Goal: Use online tool/utility: Utilize a website feature to perform a specific function

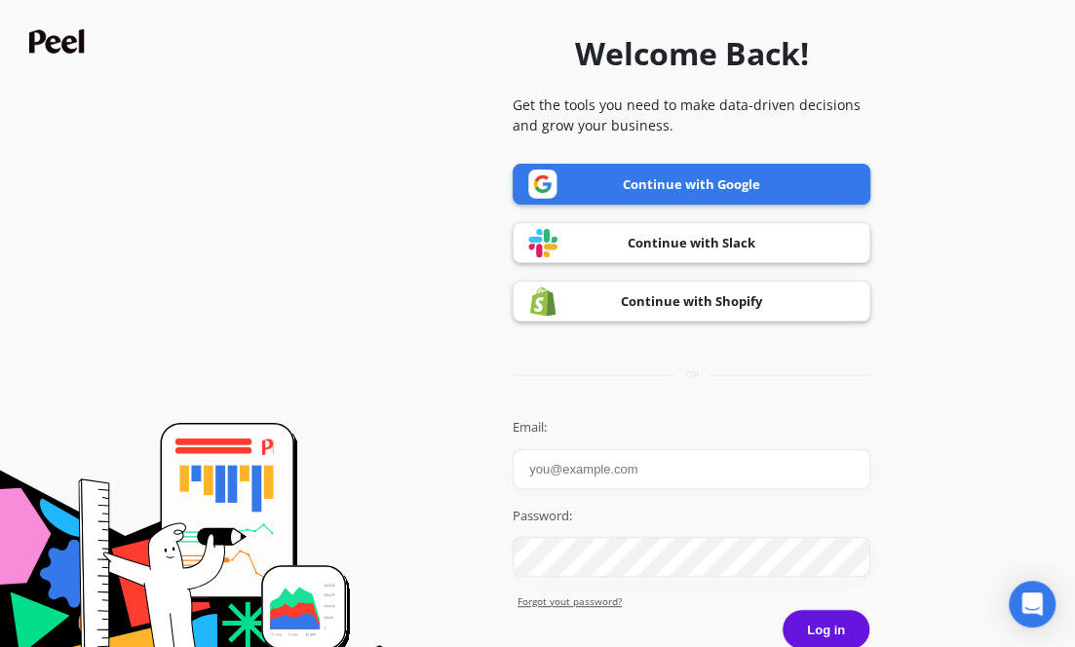
type input "[EMAIL_ADDRESS][DOMAIN_NAME]"
click at [819, 614] on button "Log in" at bounding box center [826, 629] width 89 height 41
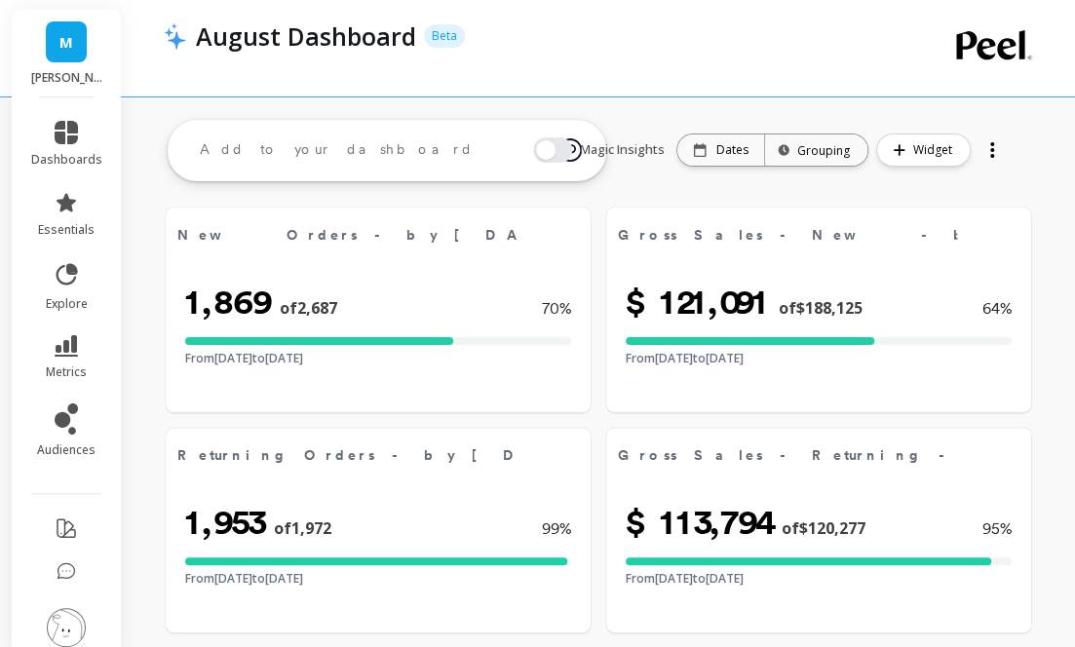
select select "sum"
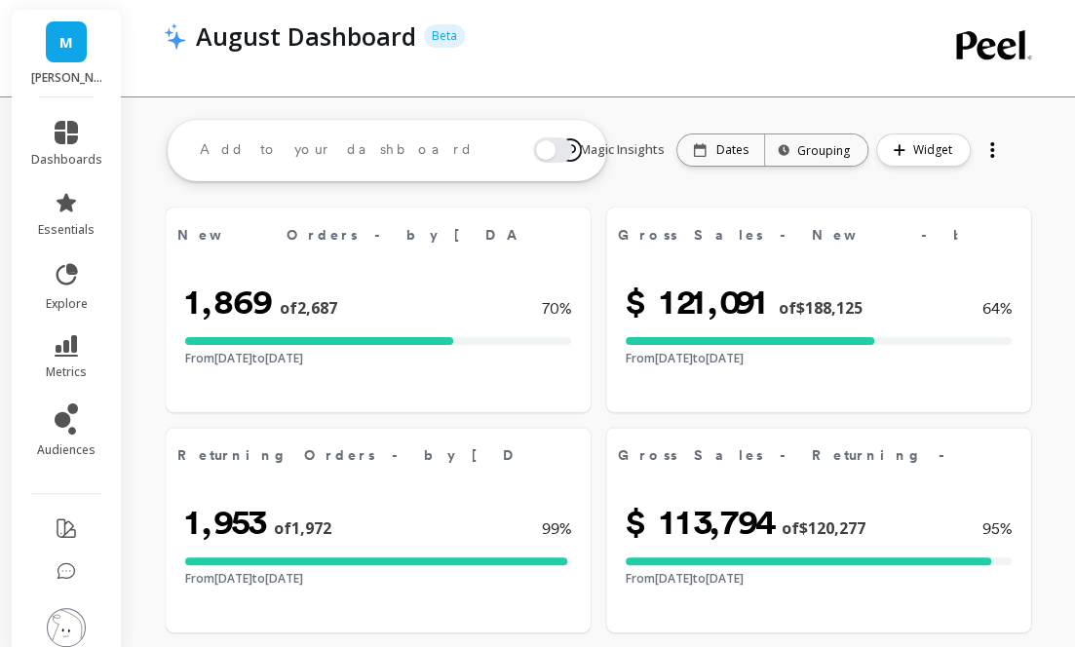
select select "sum"
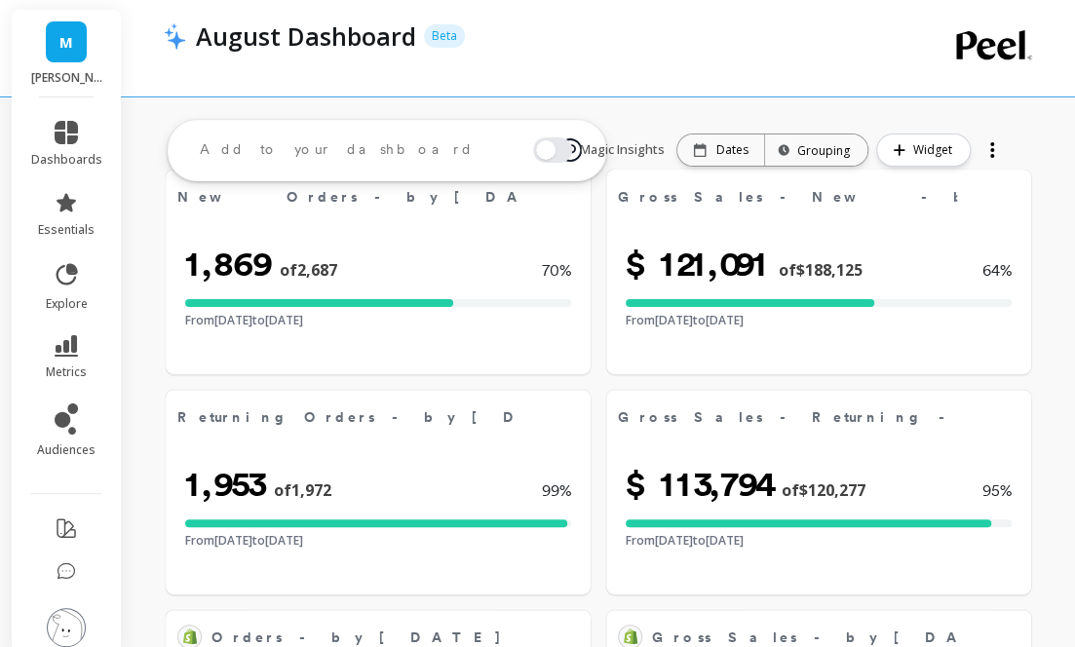
select select "sum"
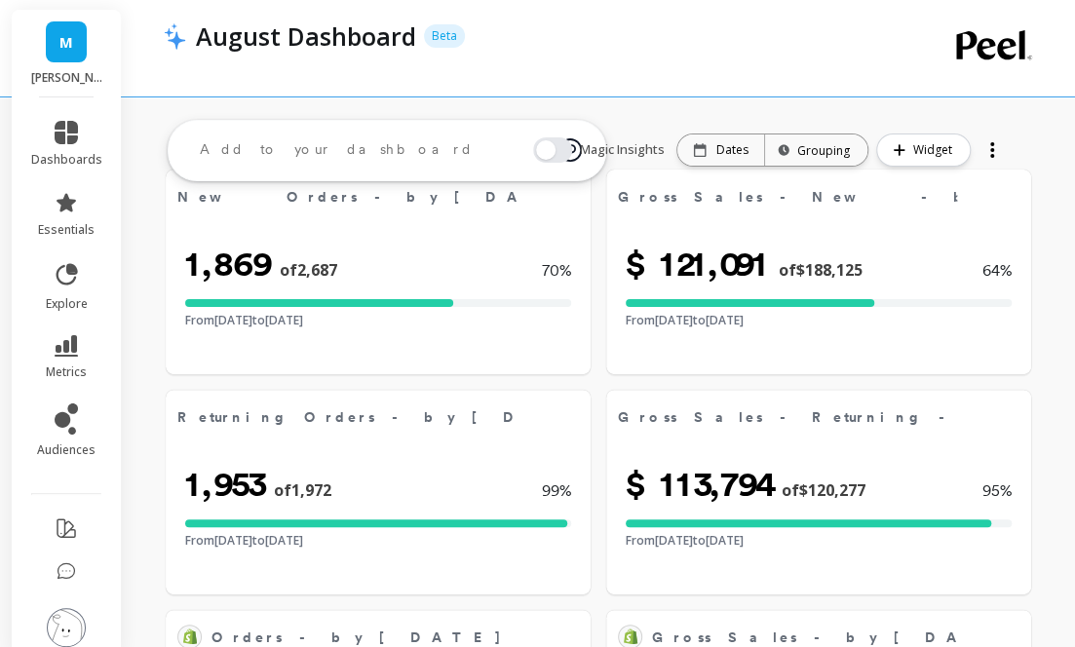
select select "sum"
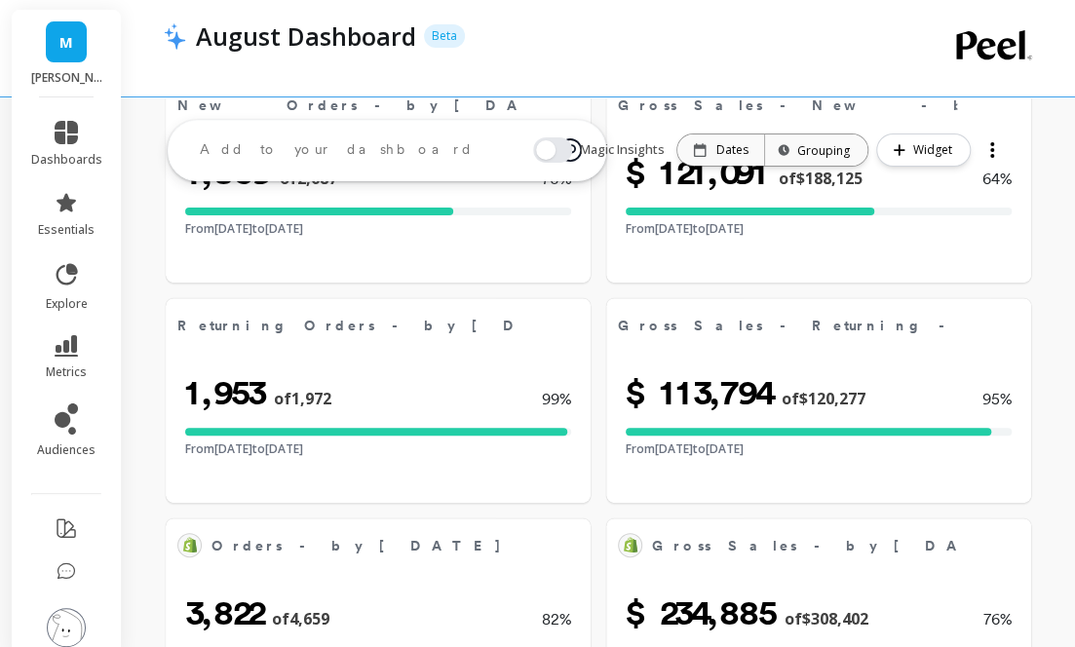
scroll to position [134, 0]
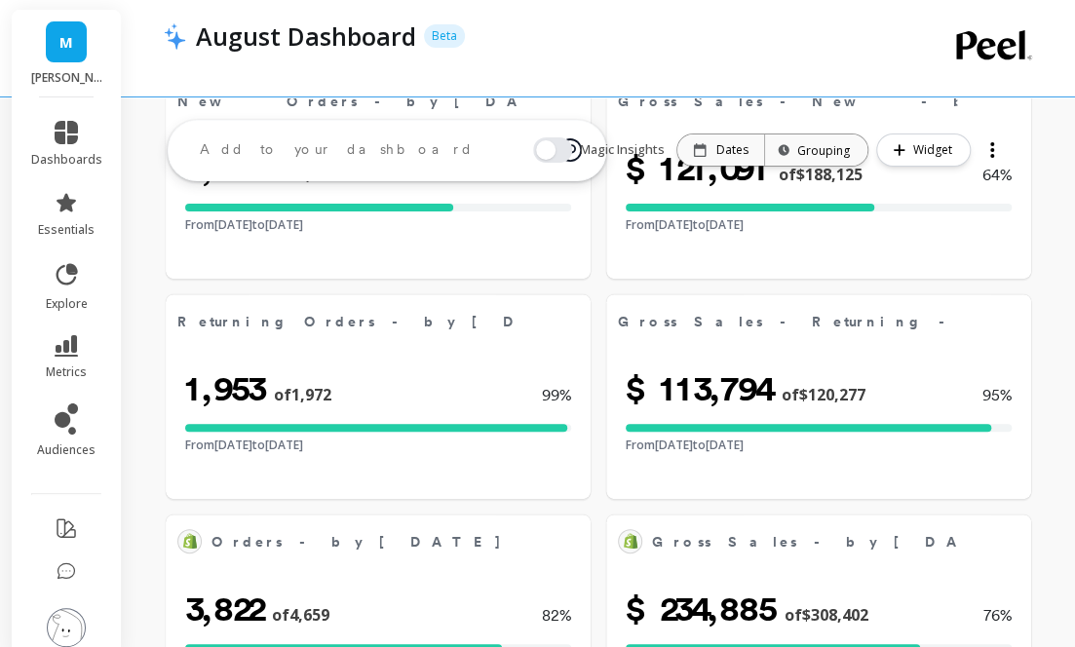
select select "sum"
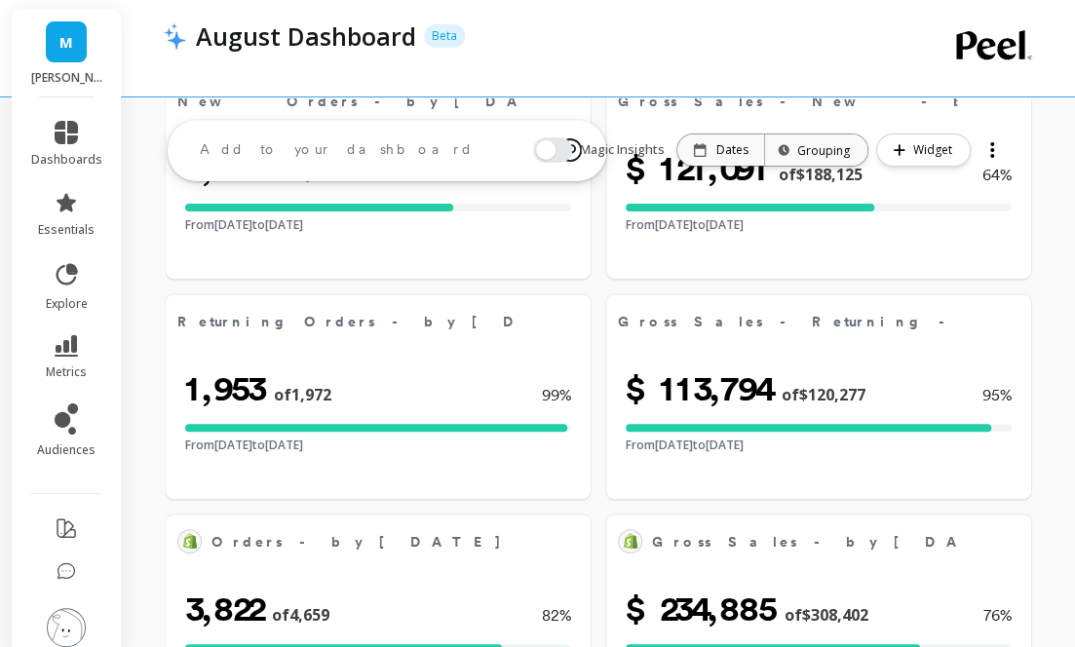
select select "sum"
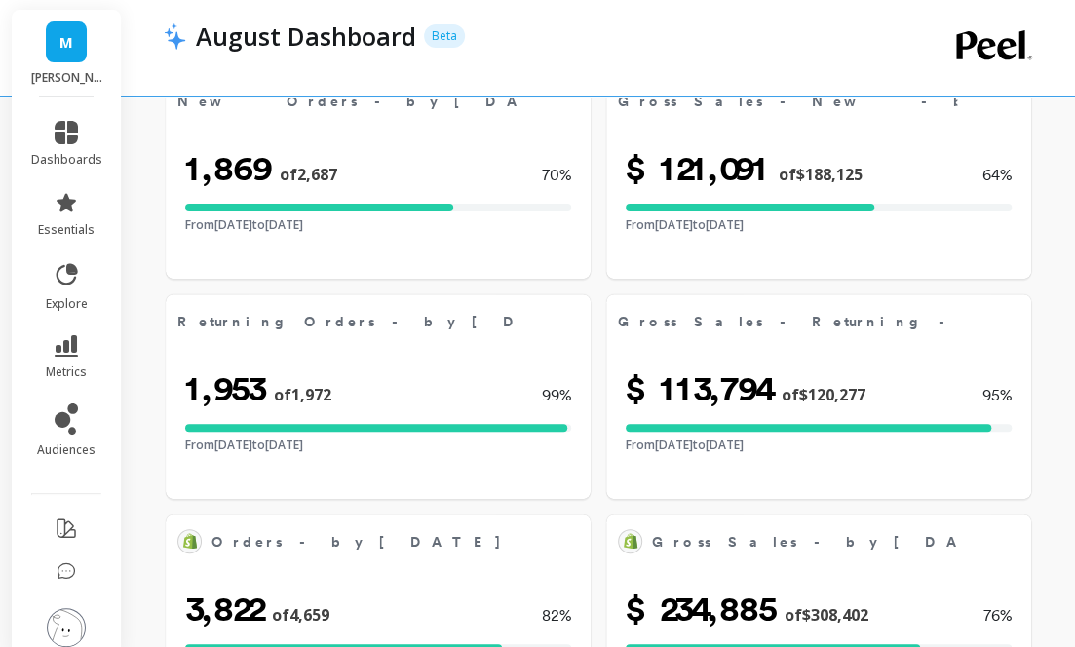
scroll to position [185, 0]
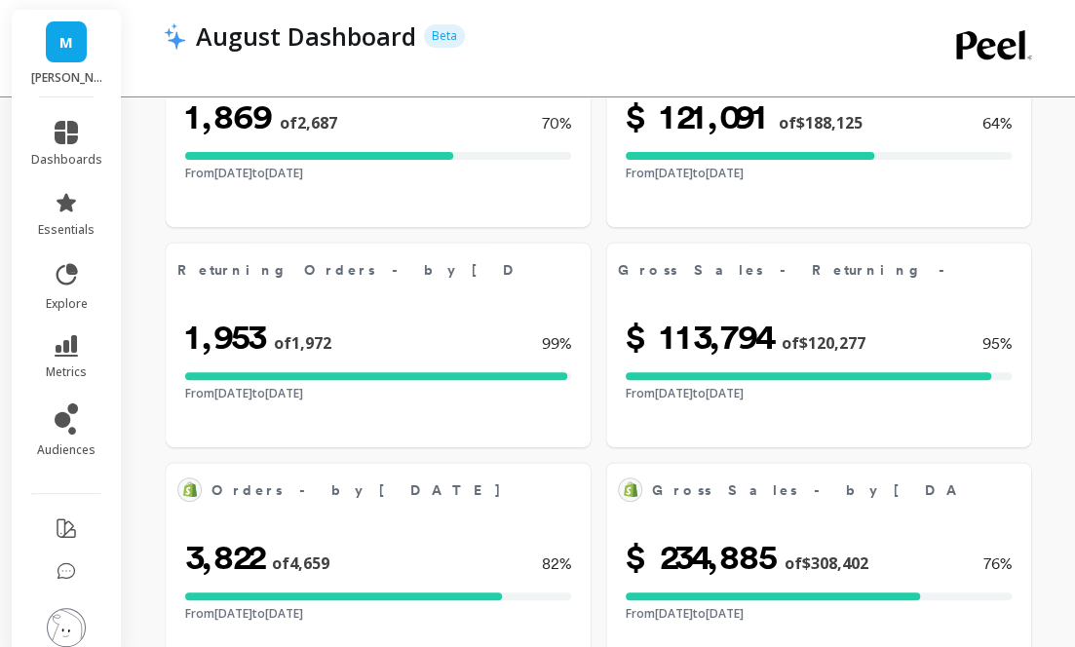
select select "sum"
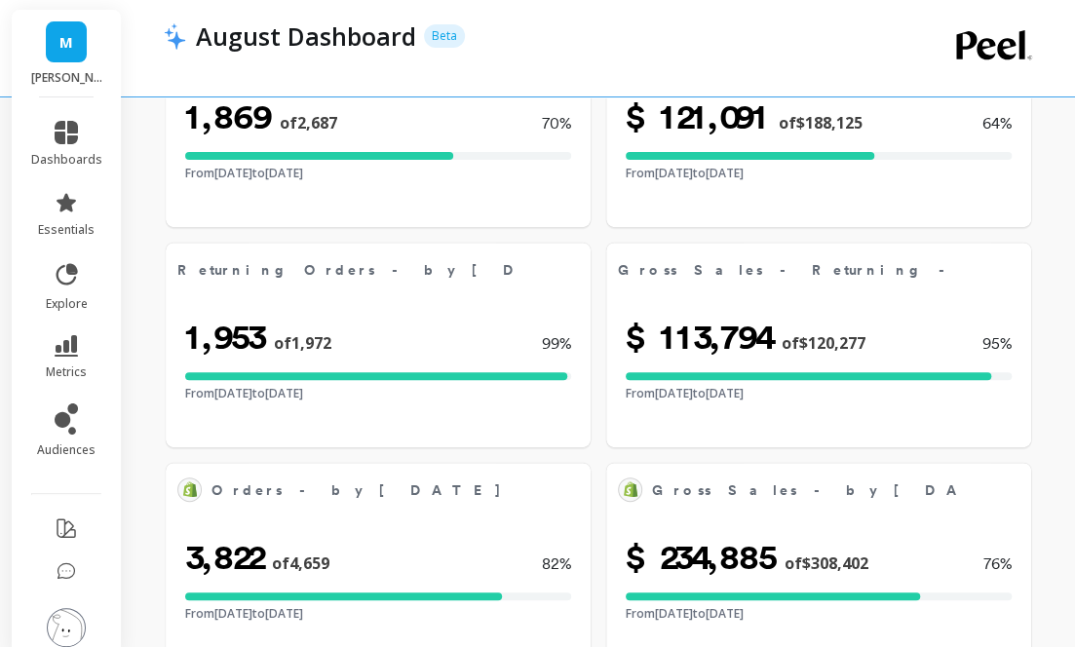
select select "sum"
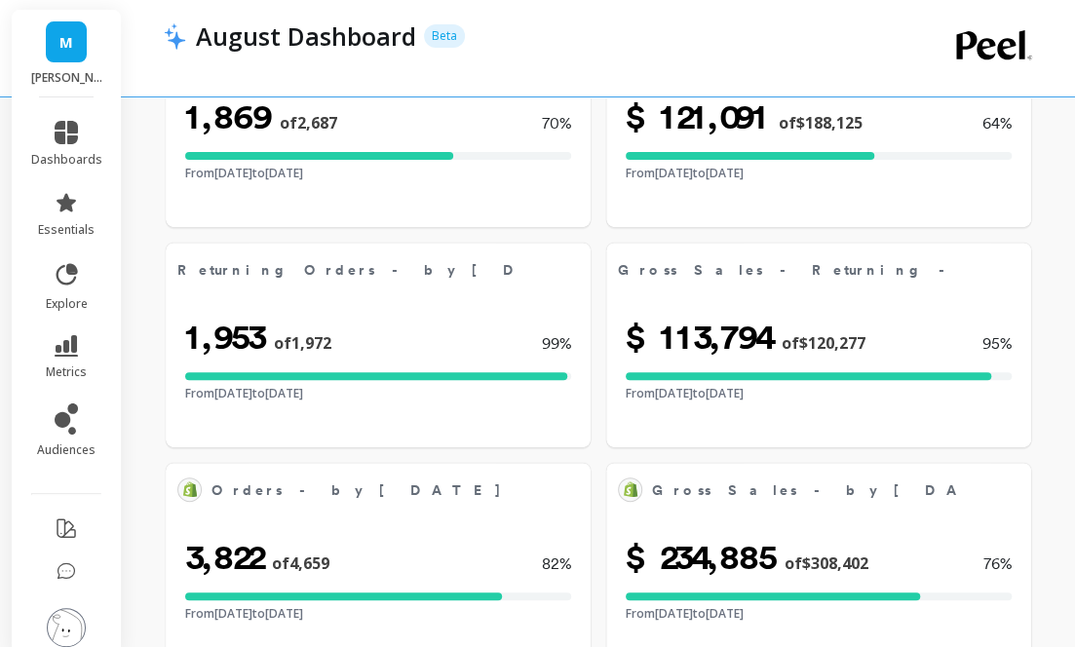
select select "sum"
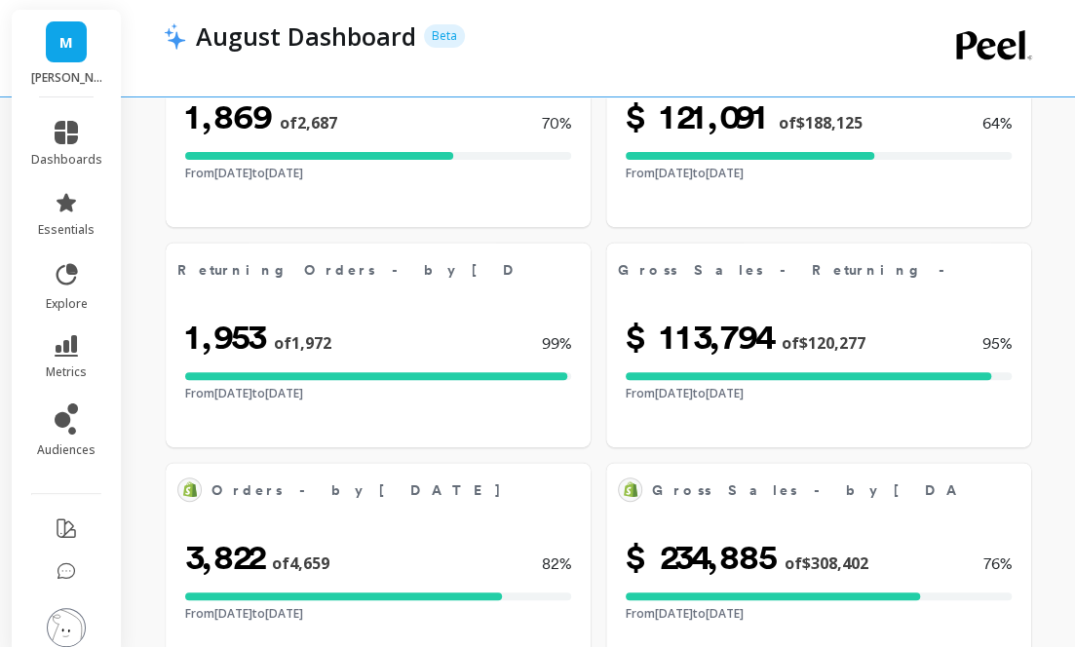
select select "sum"
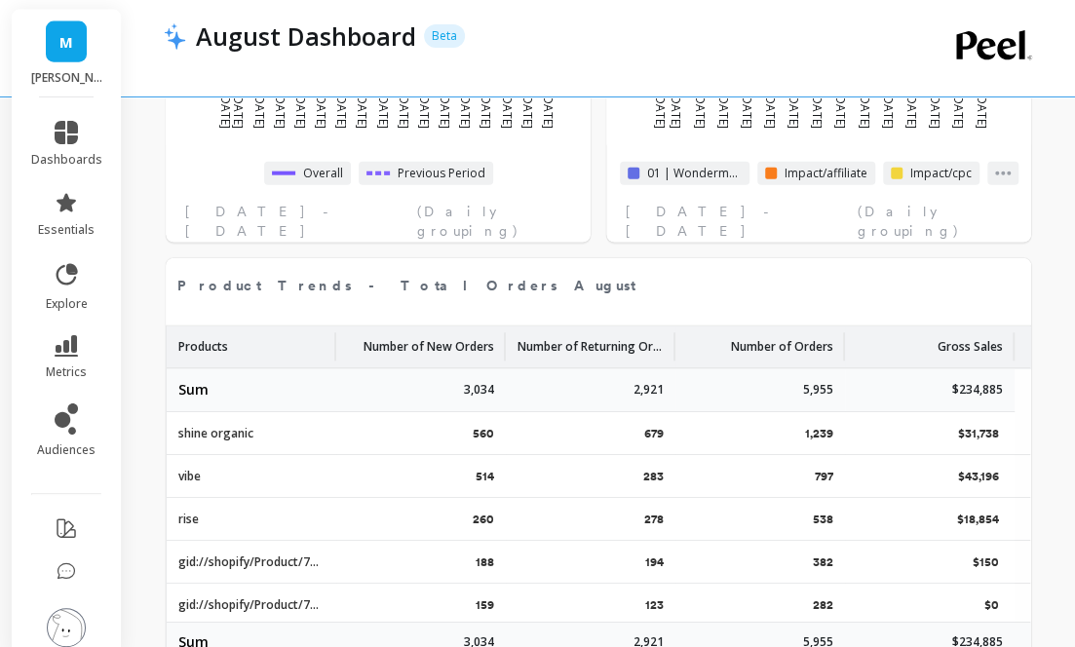
scroll to position [2012, 0]
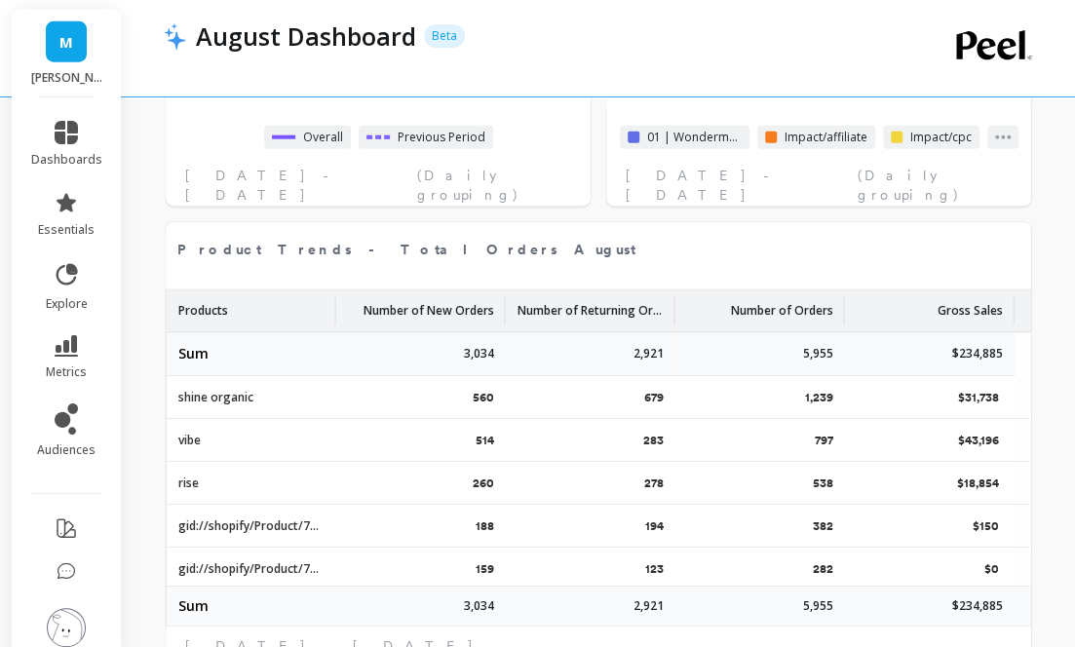
select select "sum"
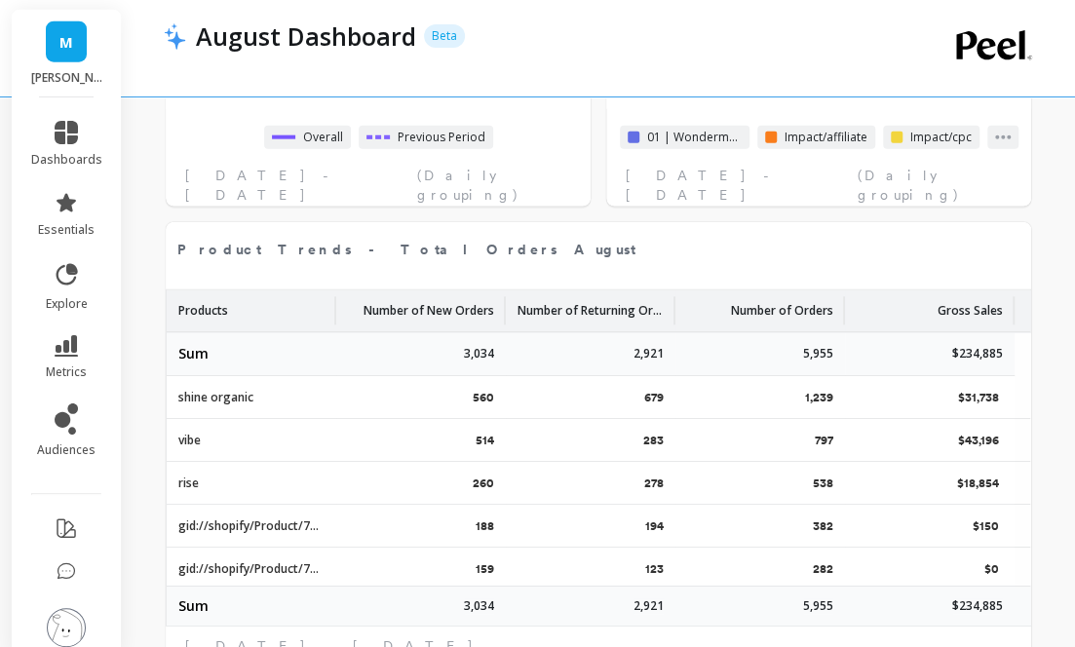
select select "sum"
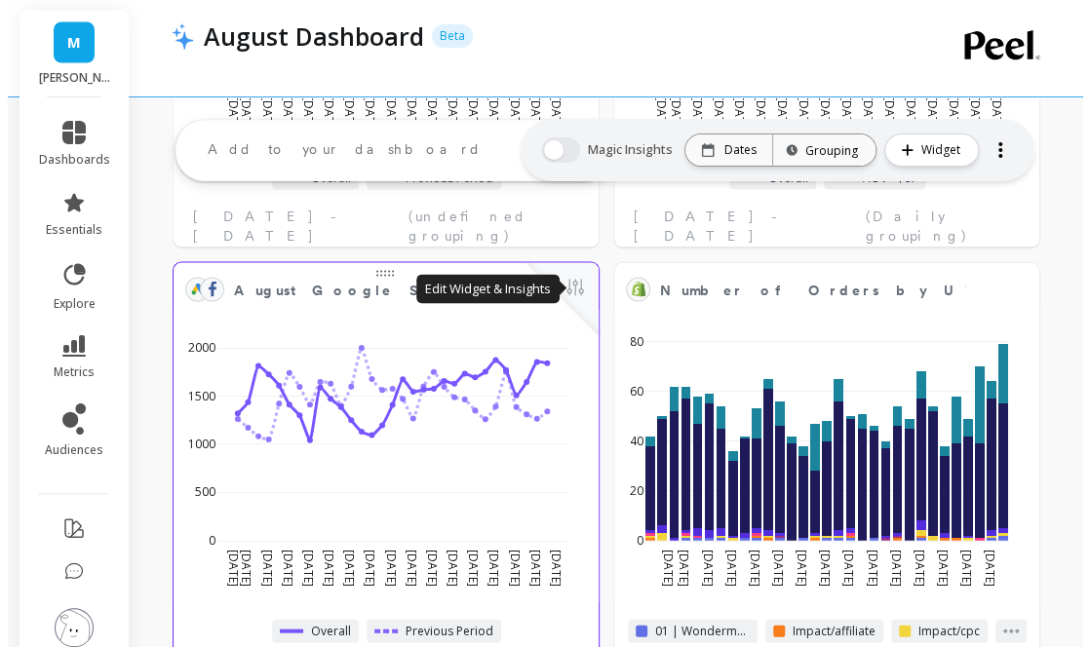
scroll to position [1516, 0]
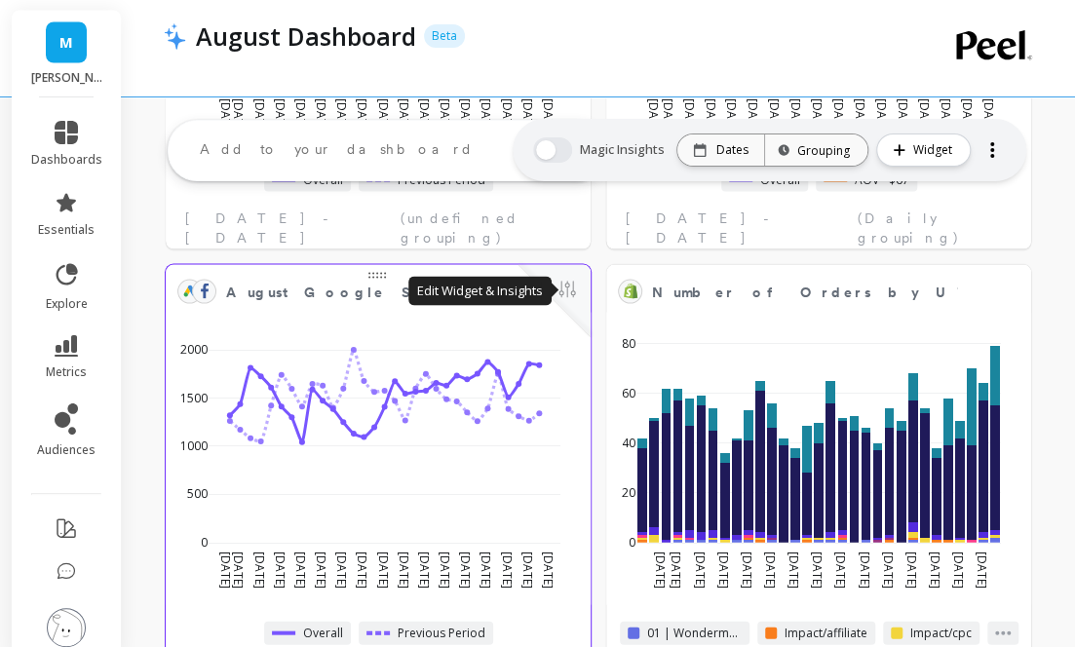
click at [563, 291] on button at bounding box center [567, 290] width 23 height 27
select select "sum"
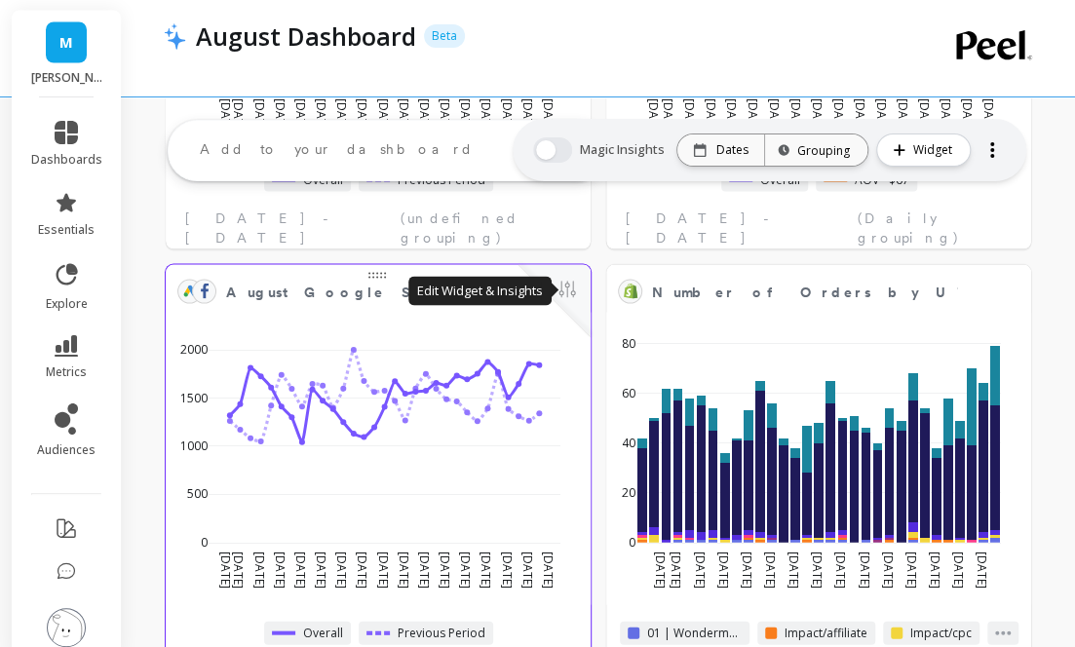
select select "sum"
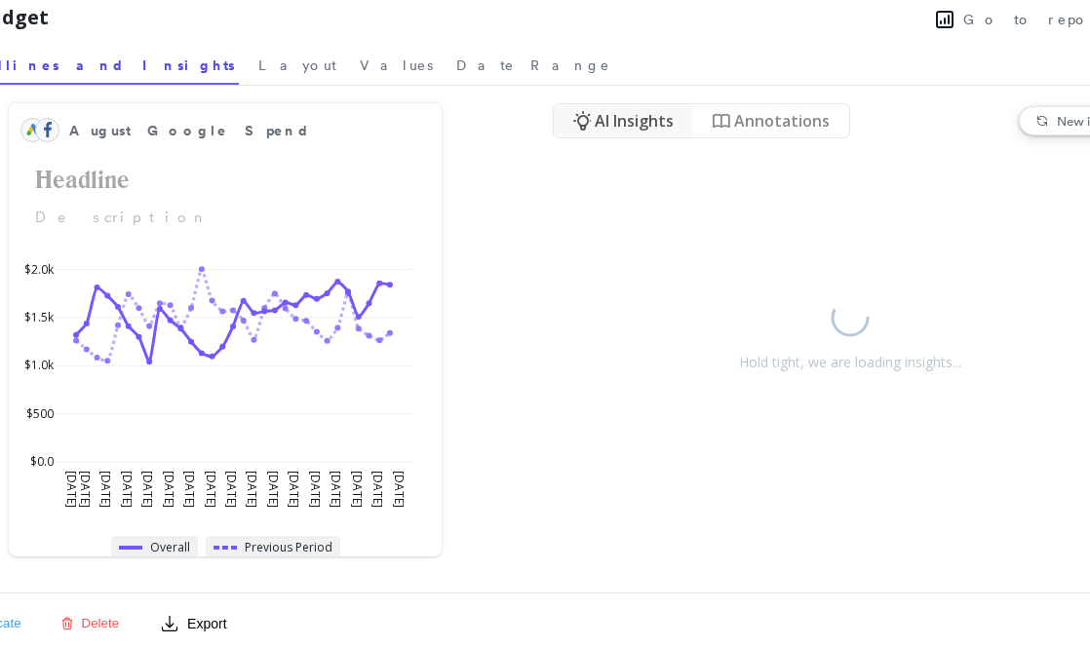
select select "sum"
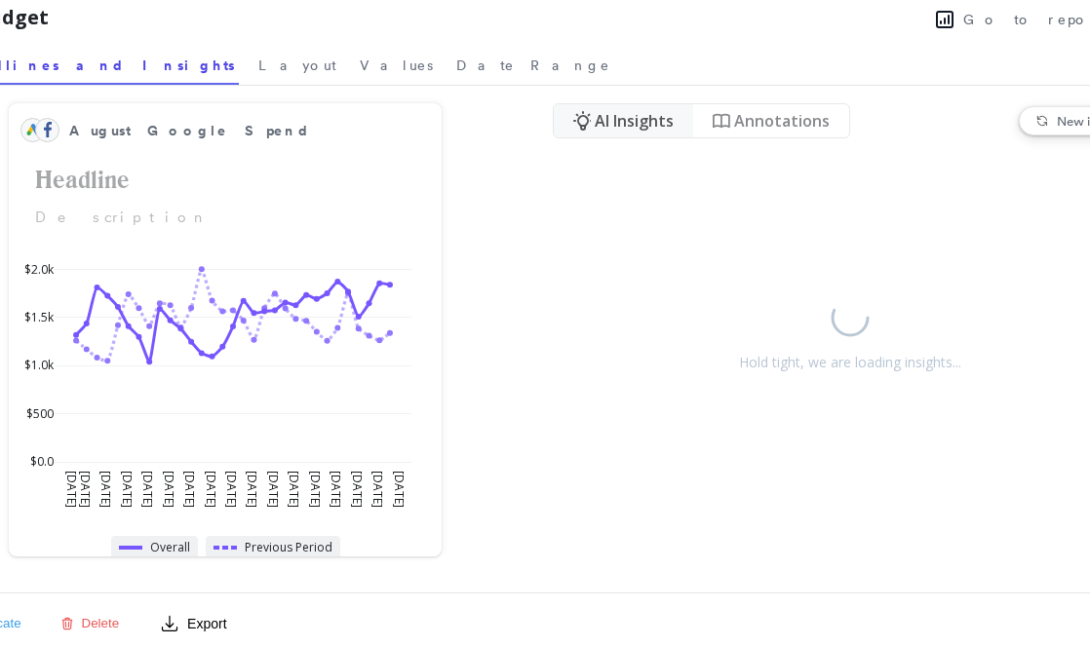
select select "sum"
click at [258, 64] on span "Layout" at bounding box center [297, 65] width 78 height 19
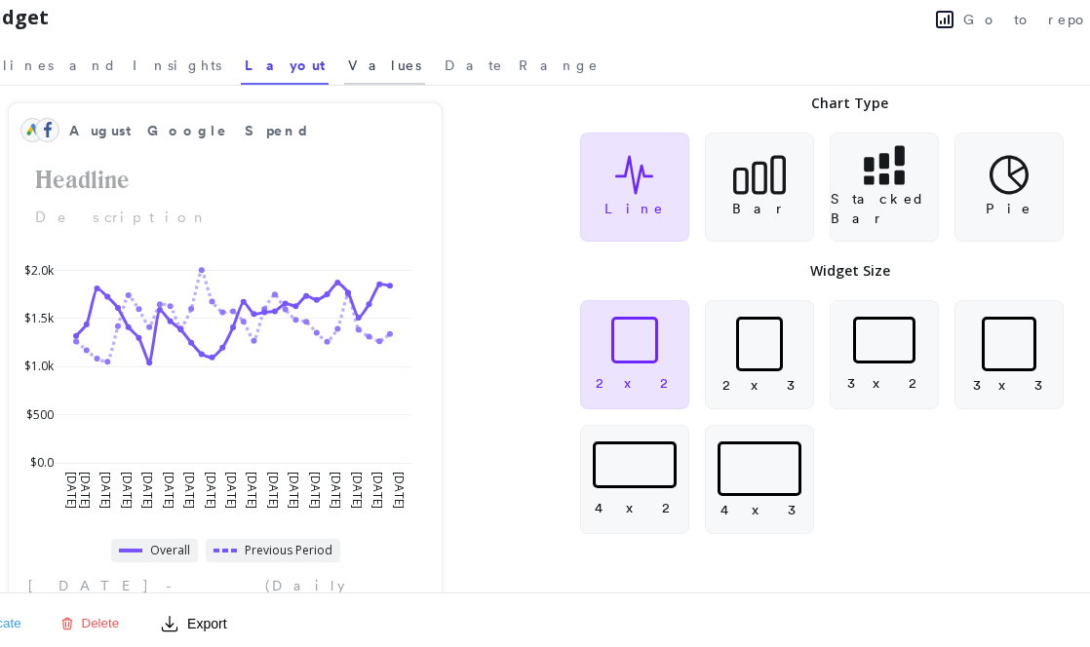
click at [348, 60] on span "Values" at bounding box center [384, 65] width 73 height 19
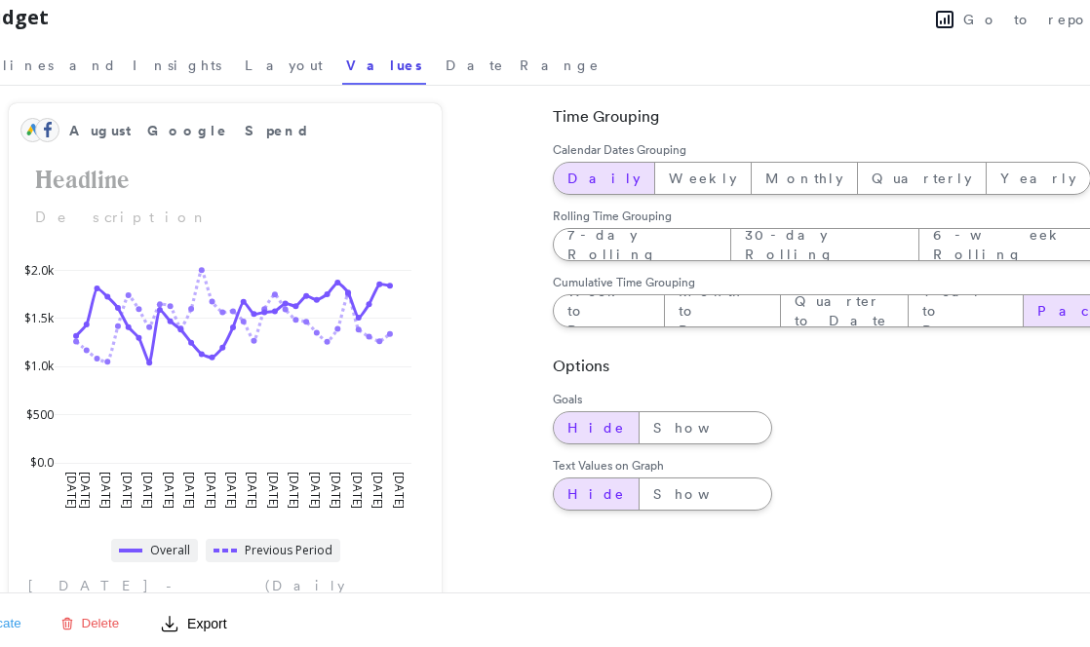
click at [1023, 309] on div "Pacing" at bounding box center [1084, 310] width 123 height 31
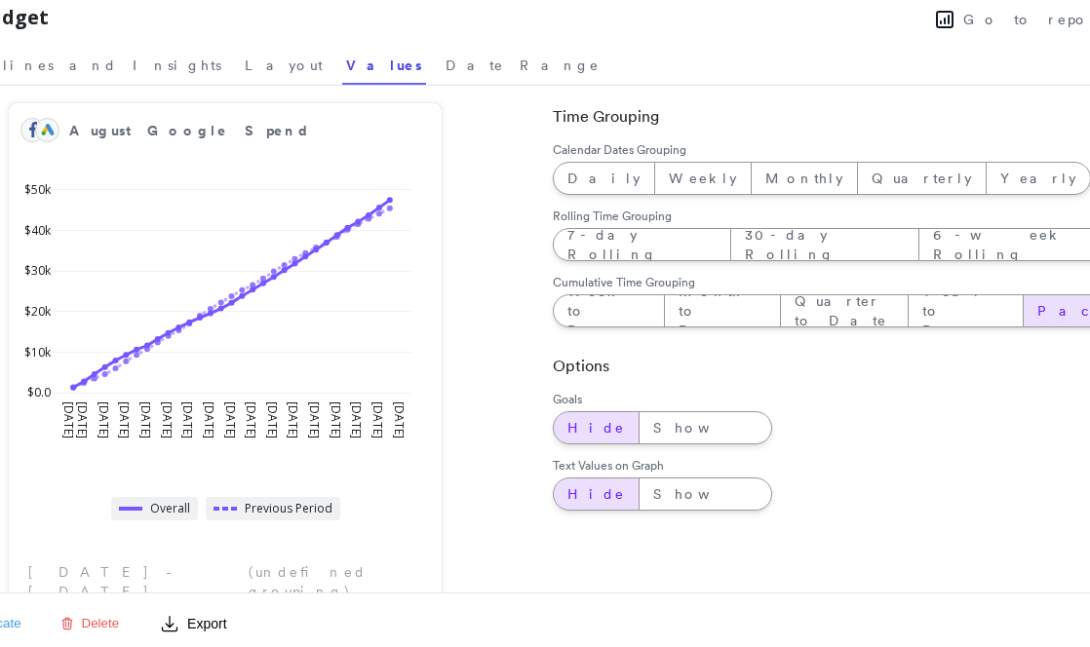
click at [166, 31] on div "Go to report" at bounding box center [602, 17] width 1107 height 29
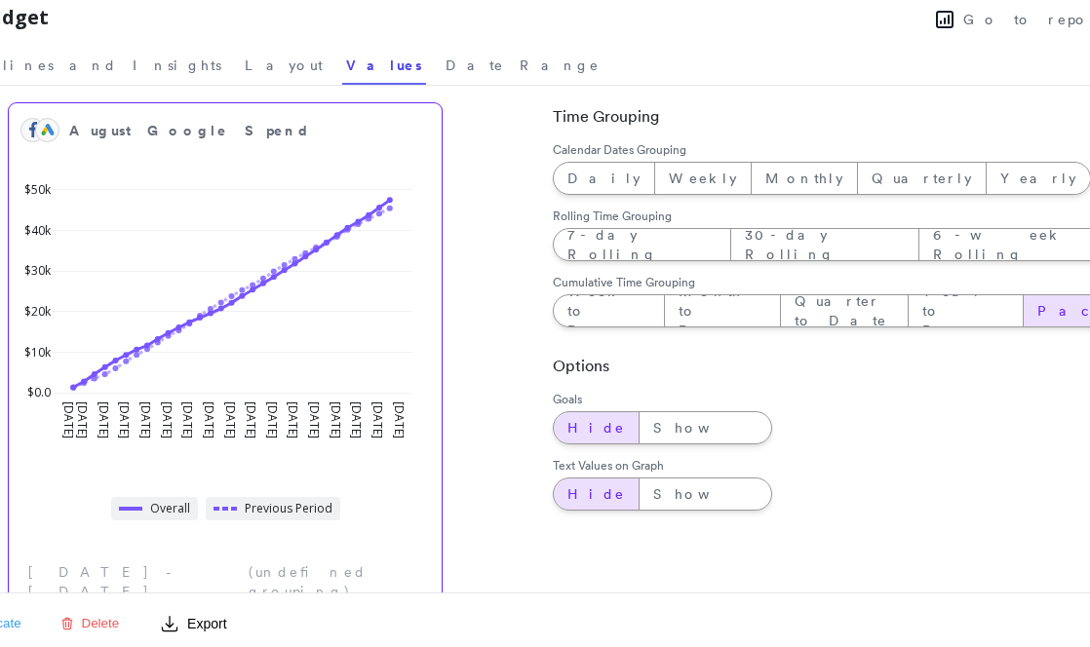
select select "sum"
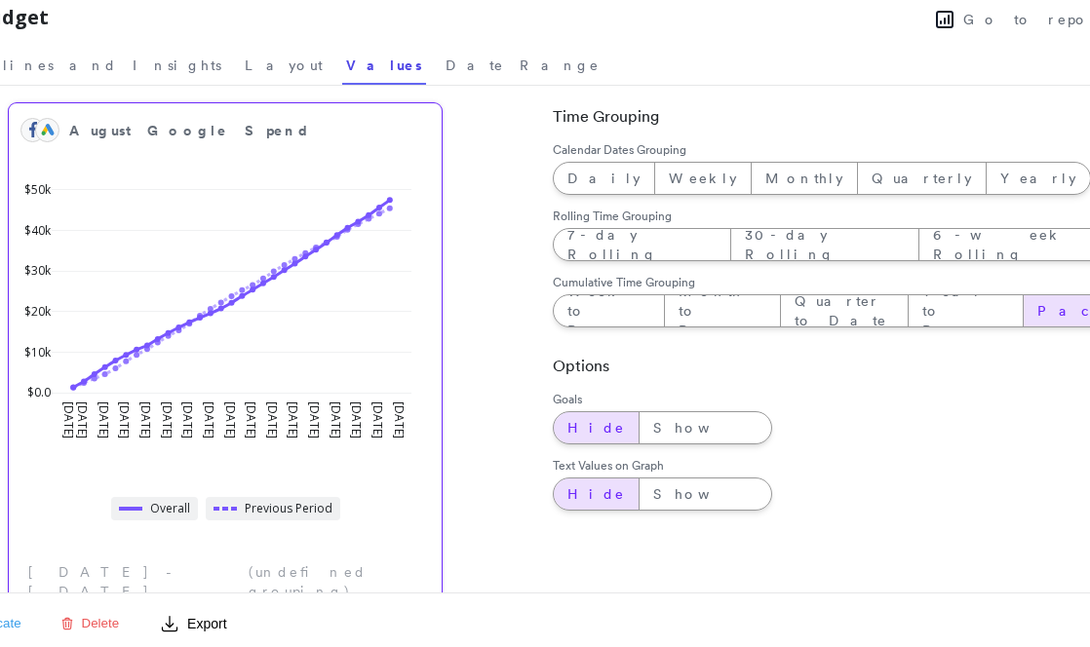
select select "sum"
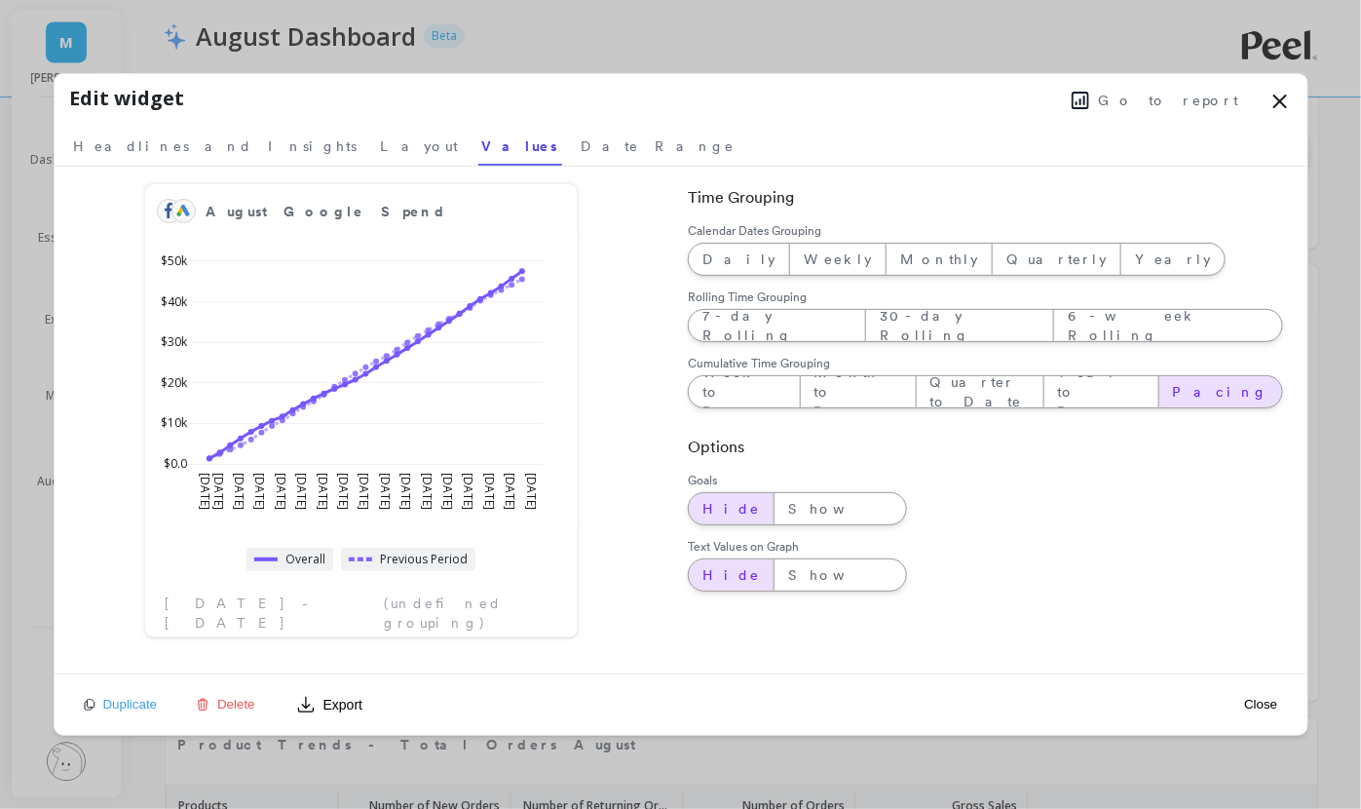
click at [1089, 646] on button "Close" at bounding box center [1261, 704] width 45 height 17
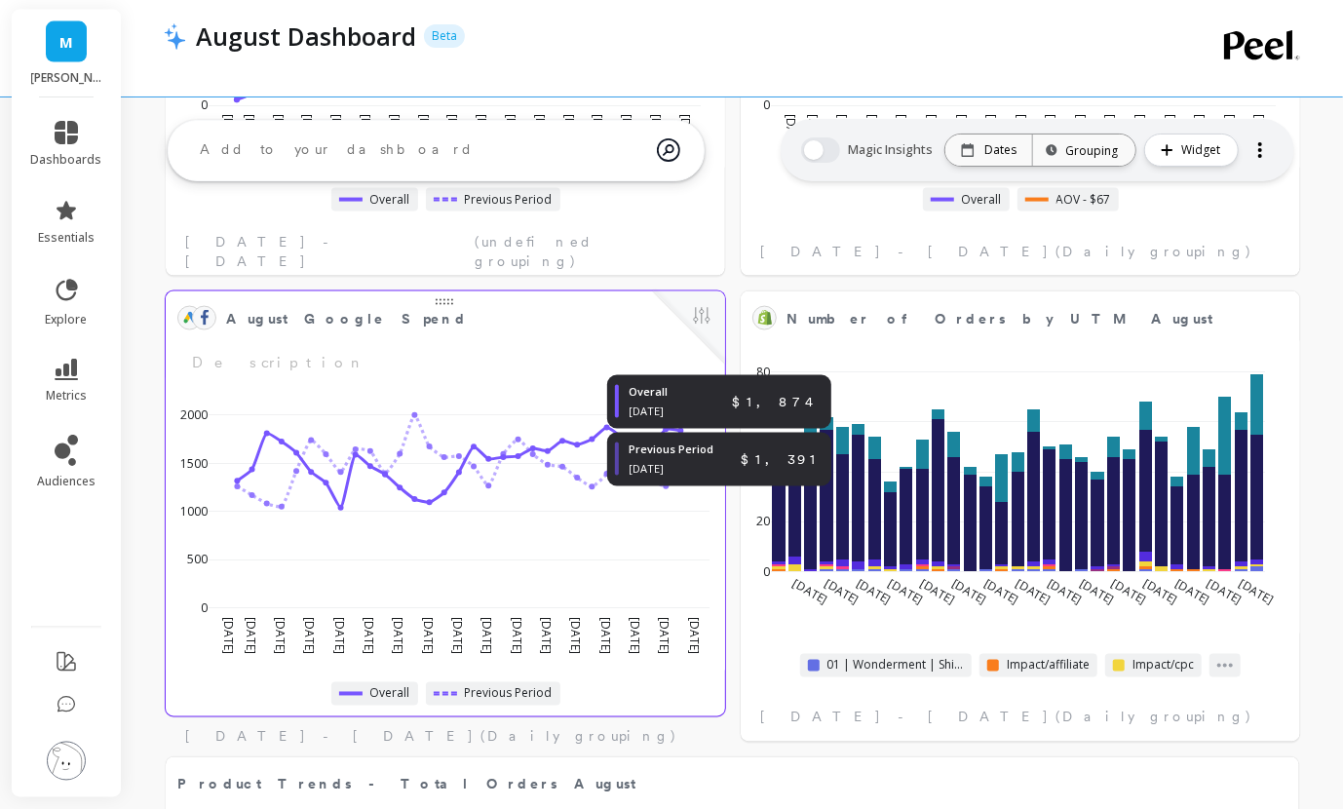
select select "sum"
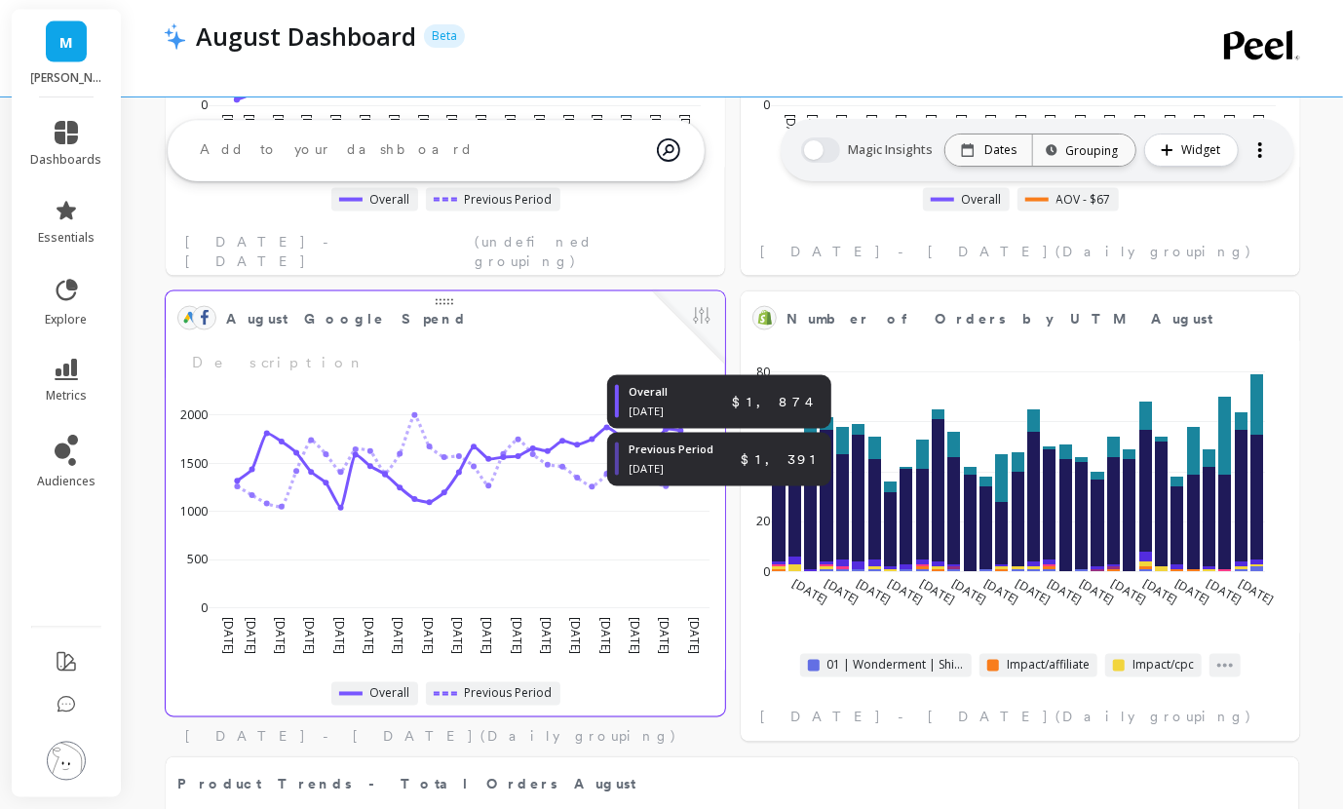
select select "sum"
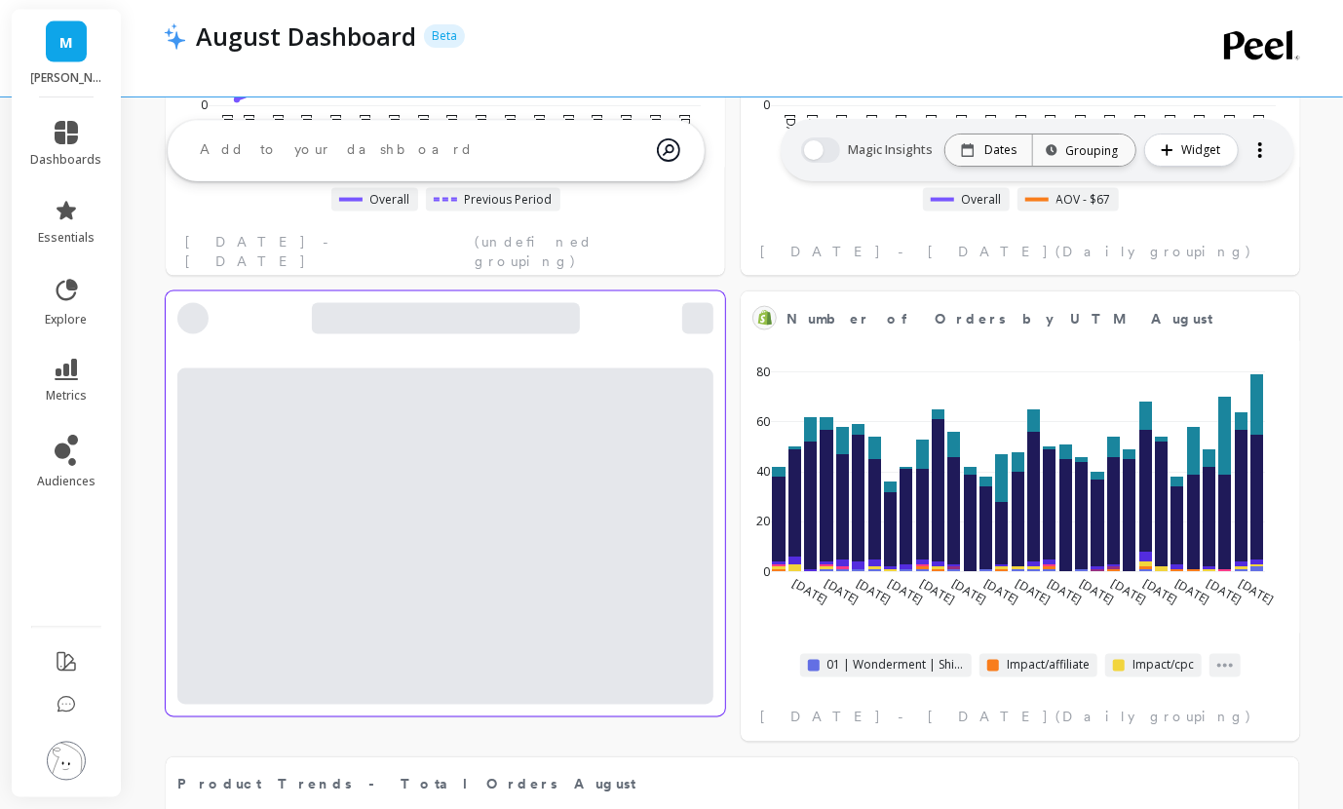
select select "sum"
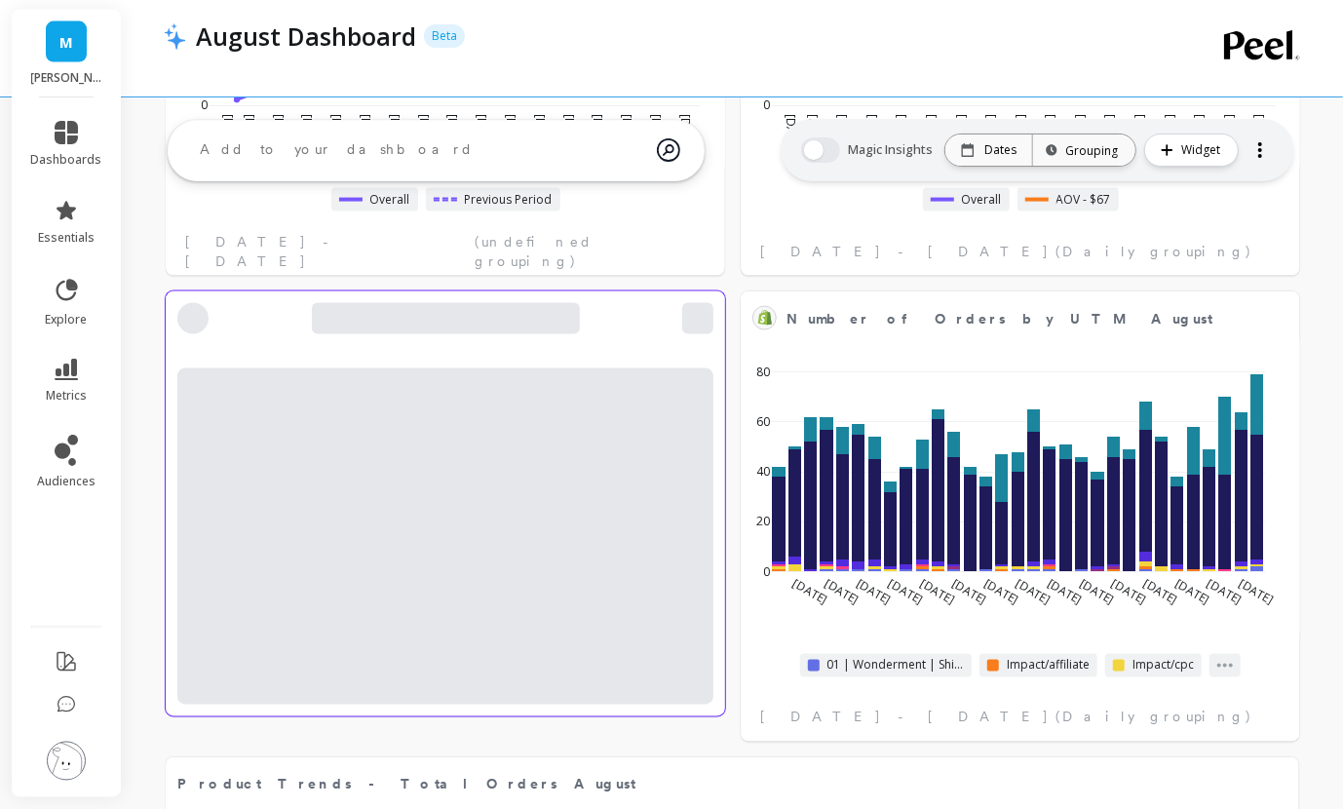
select select "sum"
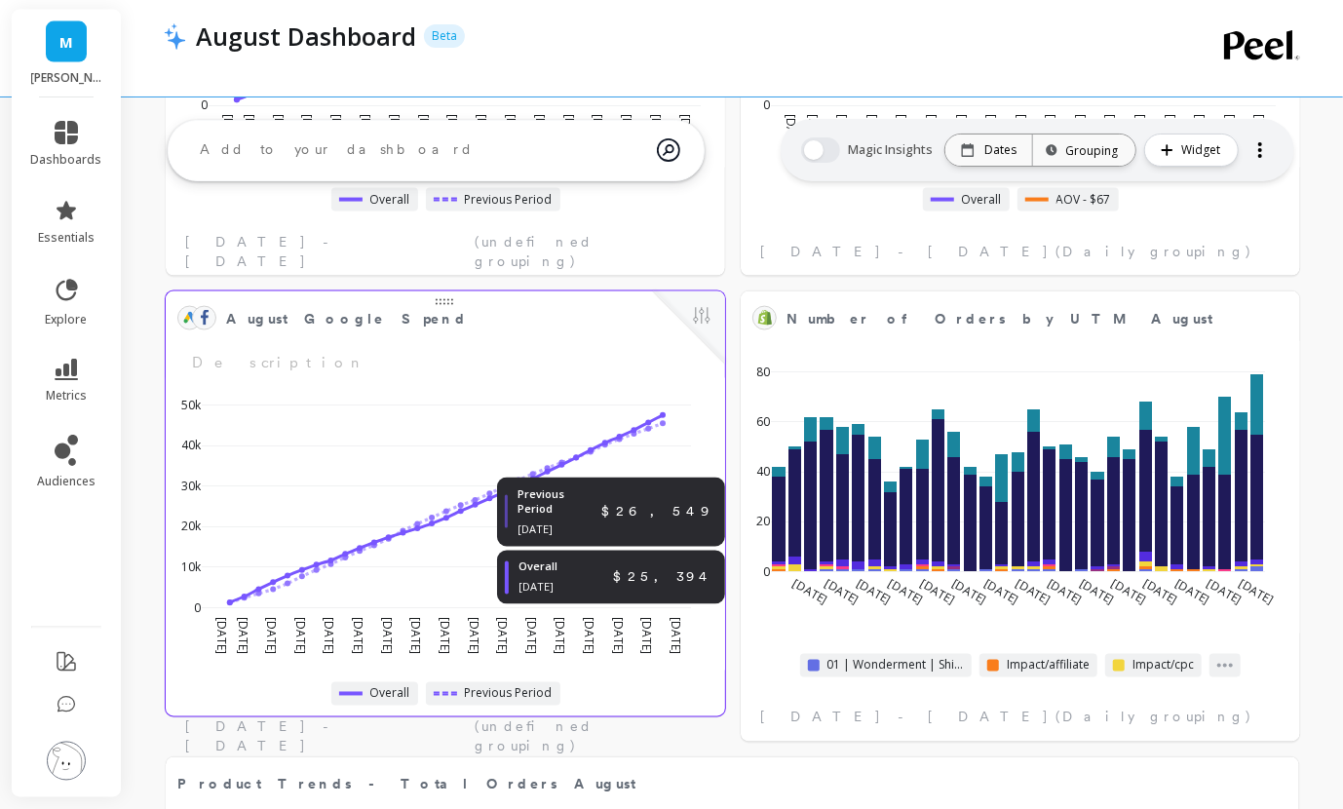
select select "sum"
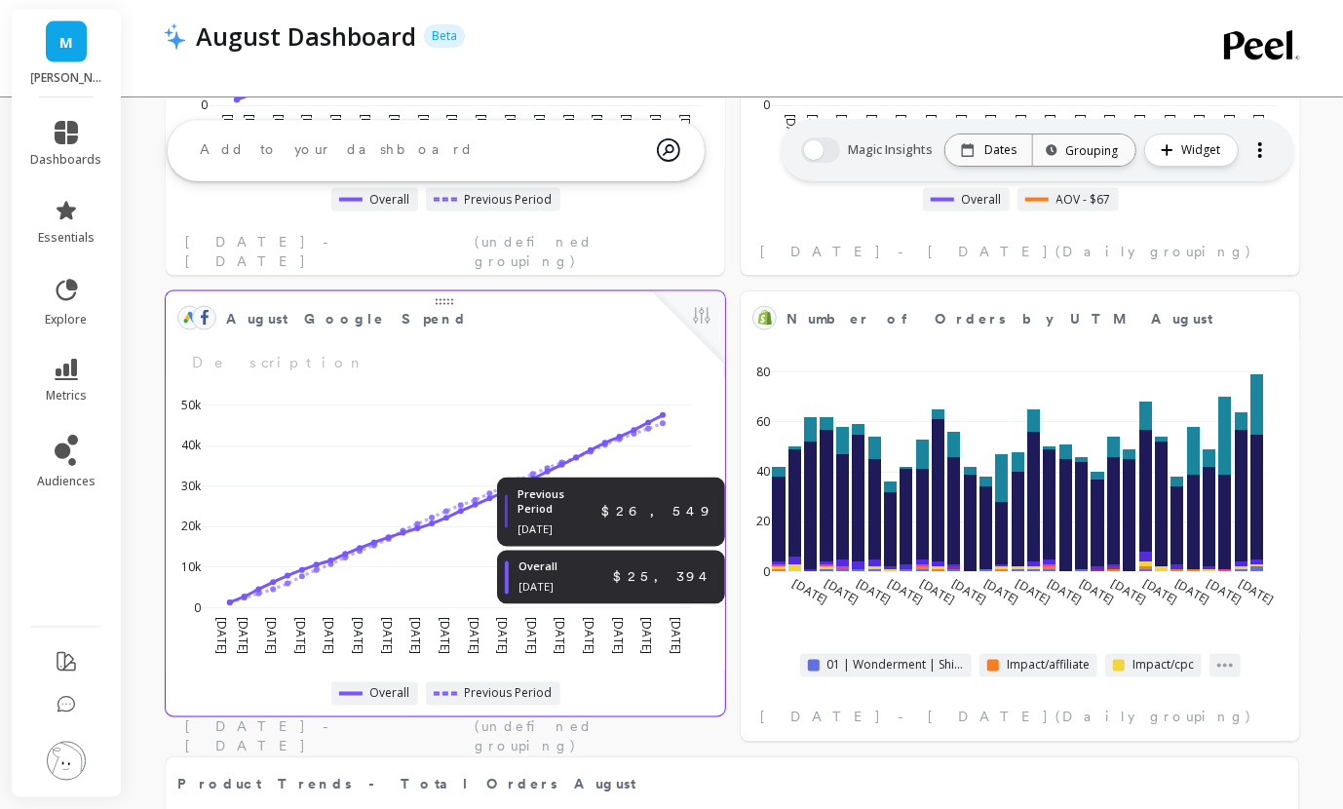
select select "sum"
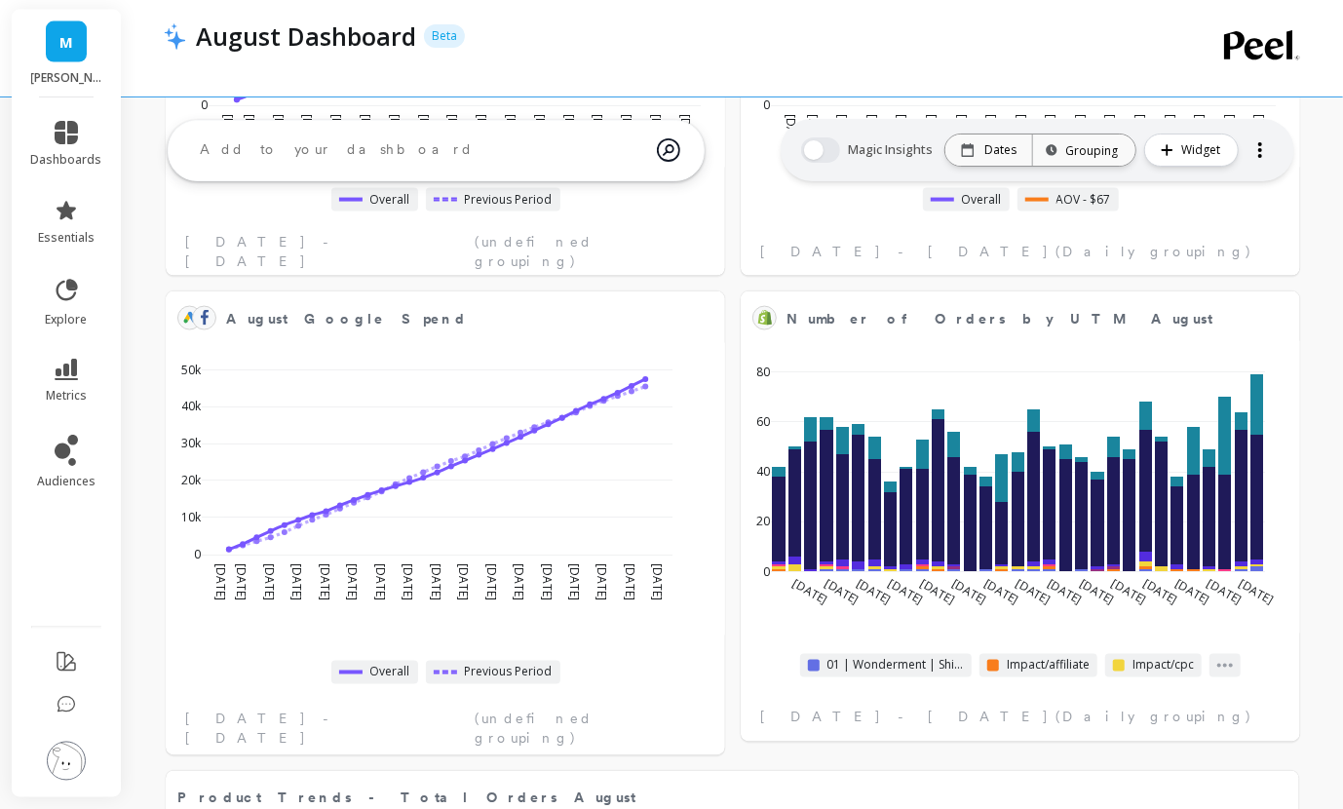
select select "sum"
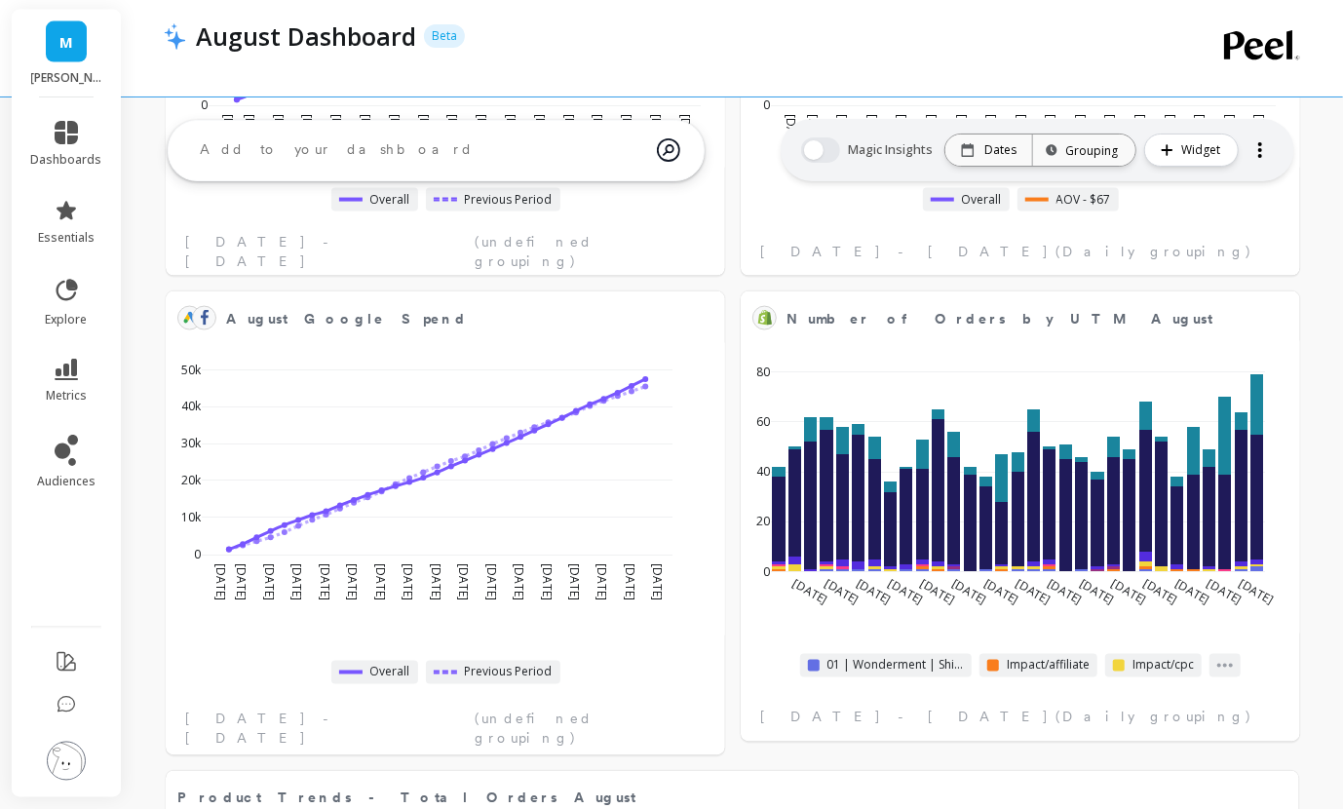
select select "sum"
